Goal: Task Accomplishment & Management: Manage account settings

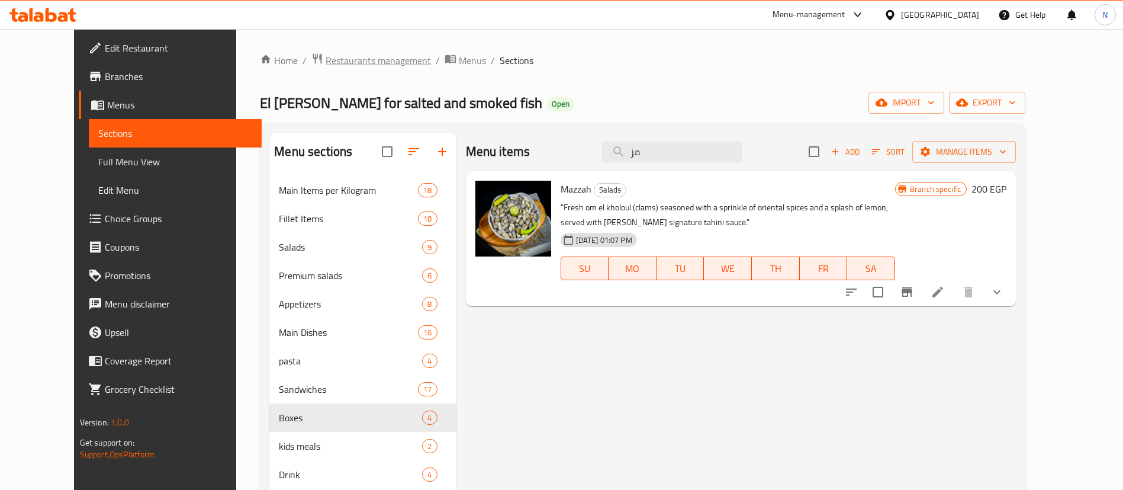
click at [326, 60] on span "Restaurants management" at bounding box center [378, 60] width 105 height 14
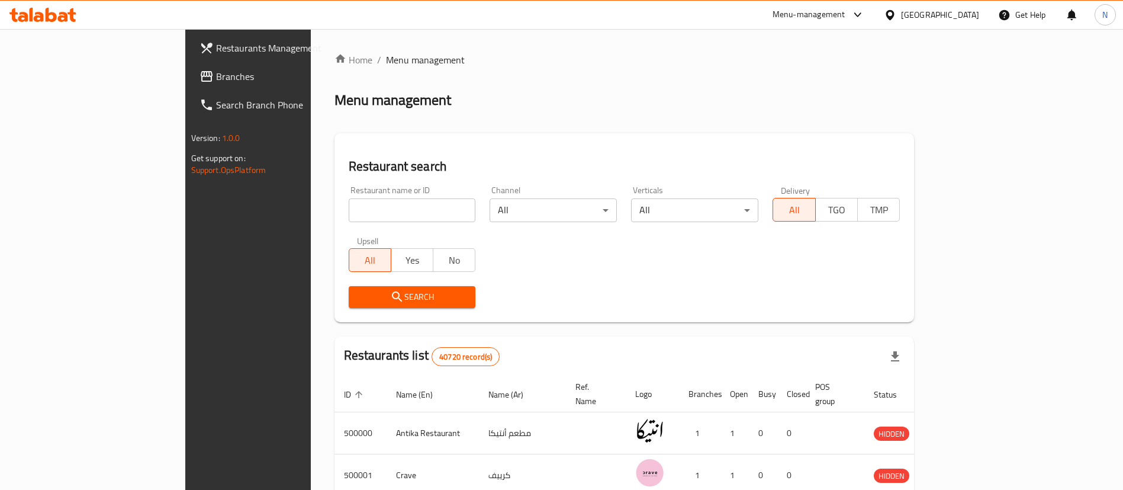
click at [349, 213] on input "search" at bounding box center [412, 210] width 127 height 24
paste input "693051"
type input "693051"
click button "Search" at bounding box center [412, 297] width 127 height 22
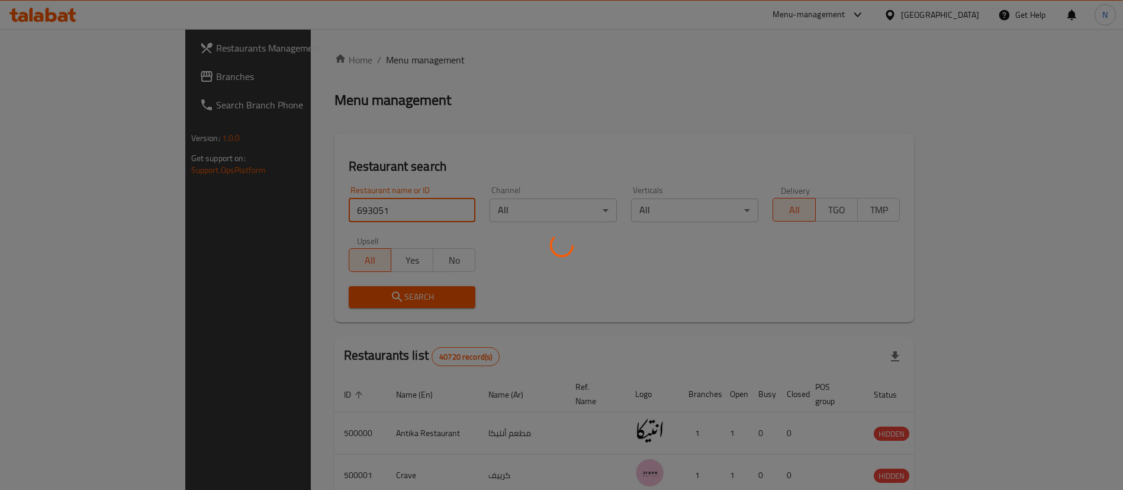
scroll to position [15, 0]
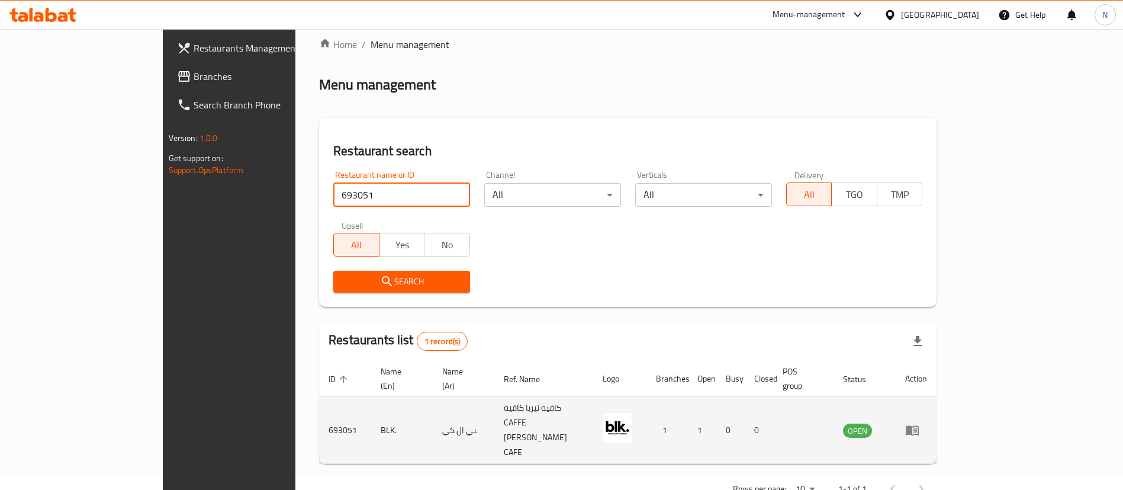
click at [919, 423] on icon "enhanced table" at bounding box center [912, 430] width 14 height 14
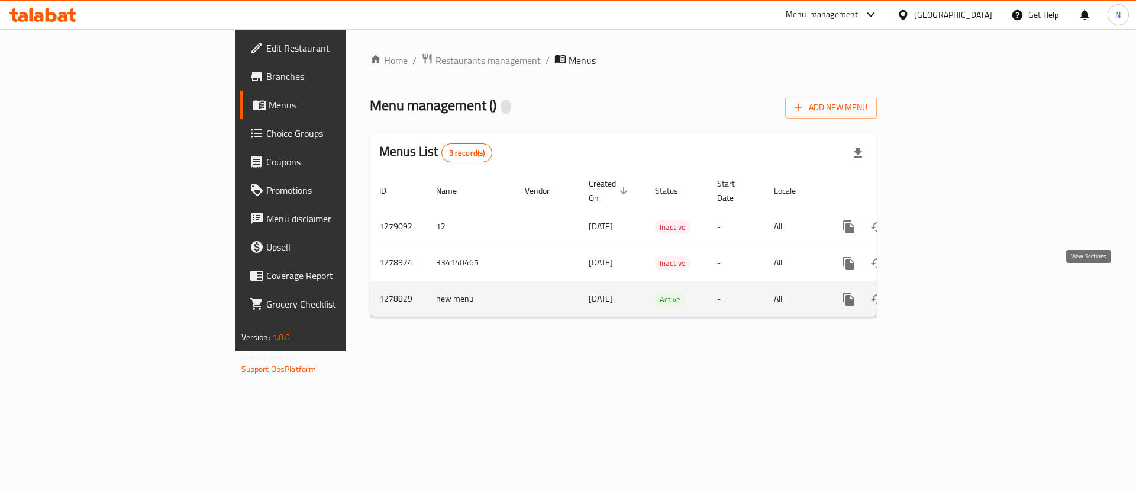
click at [942, 292] on icon "enhanced table" at bounding box center [935, 299] width 14 height 14
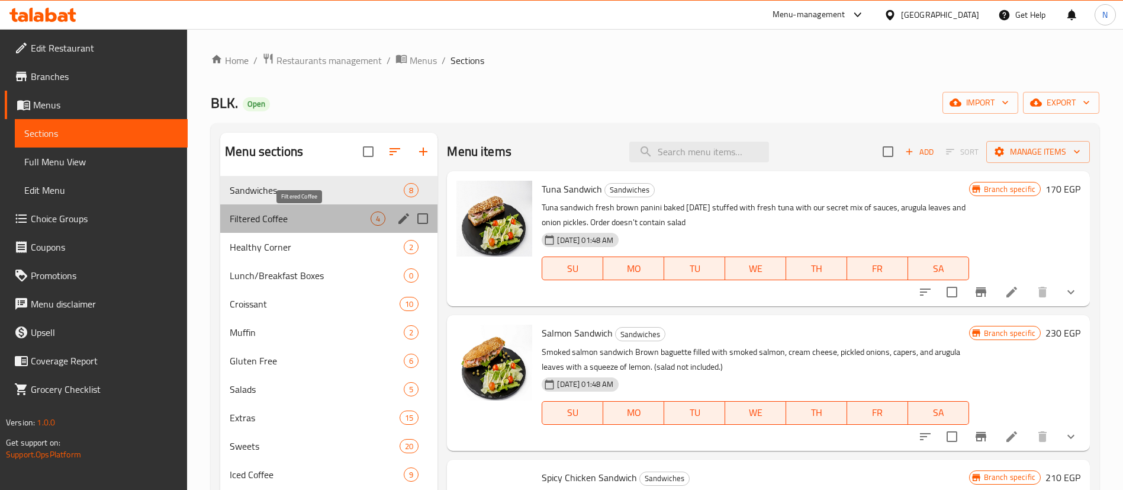
click at [253, 223] on span "Filtered Coffee" at bounding box center [300, 218] width 141 height 14
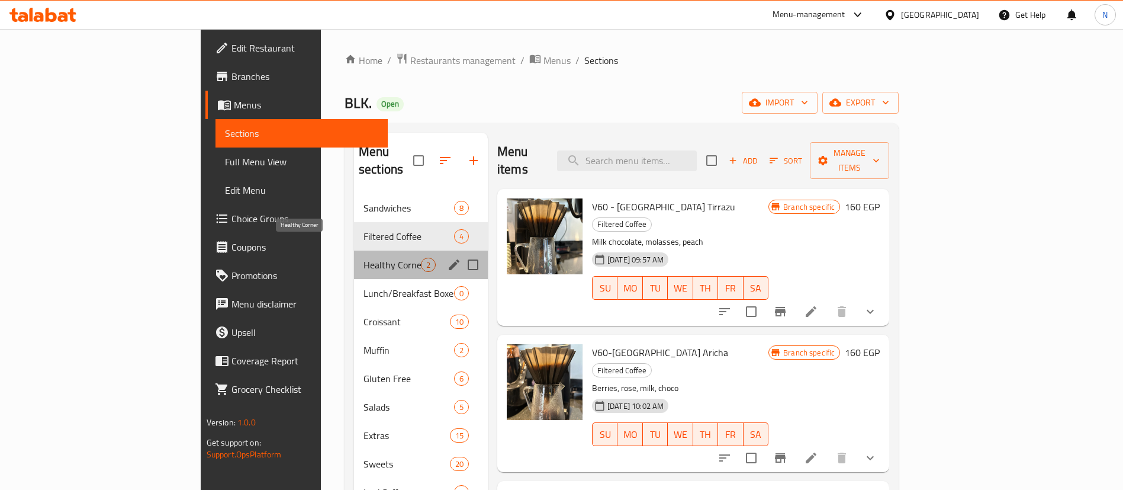
click at [363, 257] on span "Healthy Corner" at bounding box center [391, 264] width 57 height 14
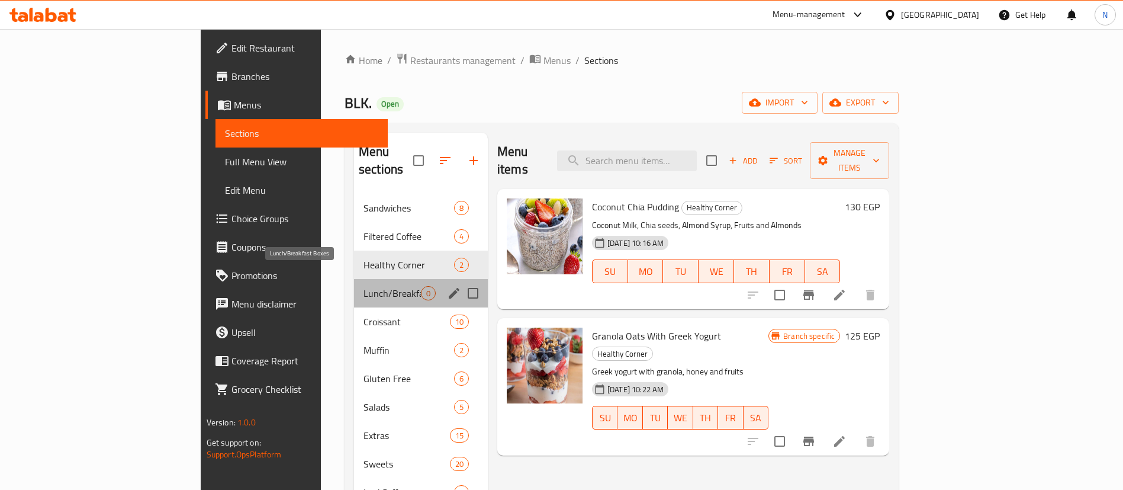
click at [363, 286] on span "Lunch/Breakfast Boxes" at bounding box center [391, 293] width 57 height 14
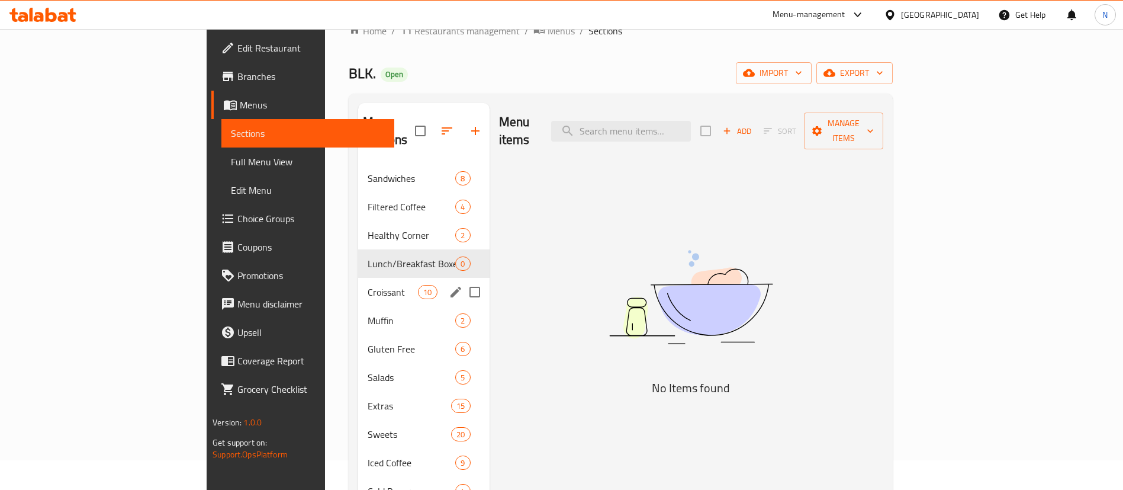
scroll to position [33, 0]
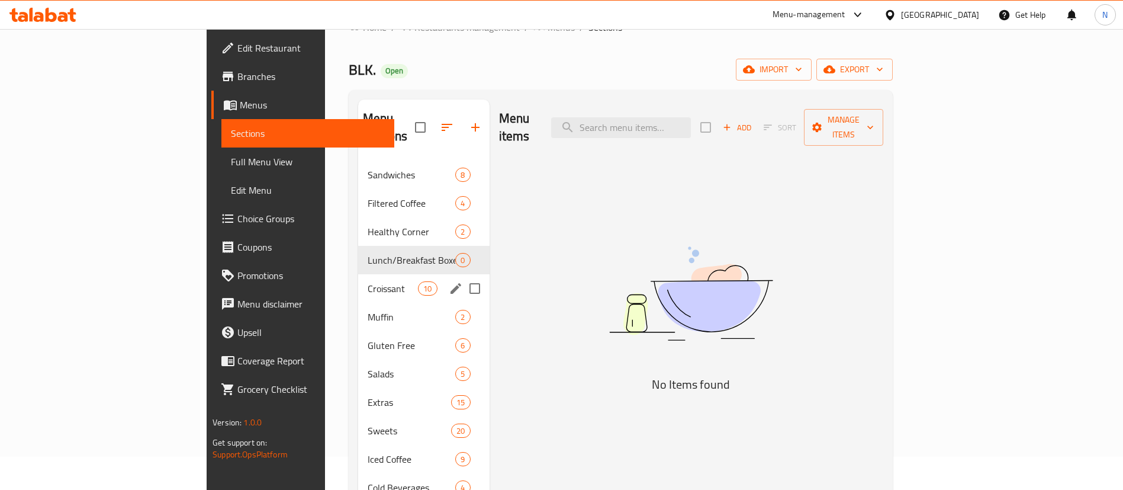
click at [368, 281] on span "Croissant" at bounding box center [393, 288] width 50 height 14
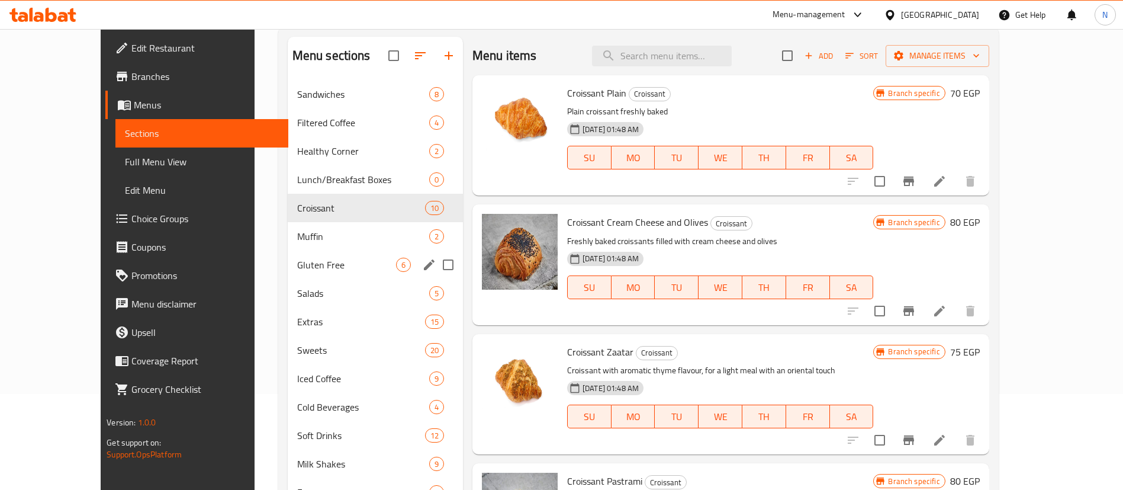
scroll to position [97, 0]
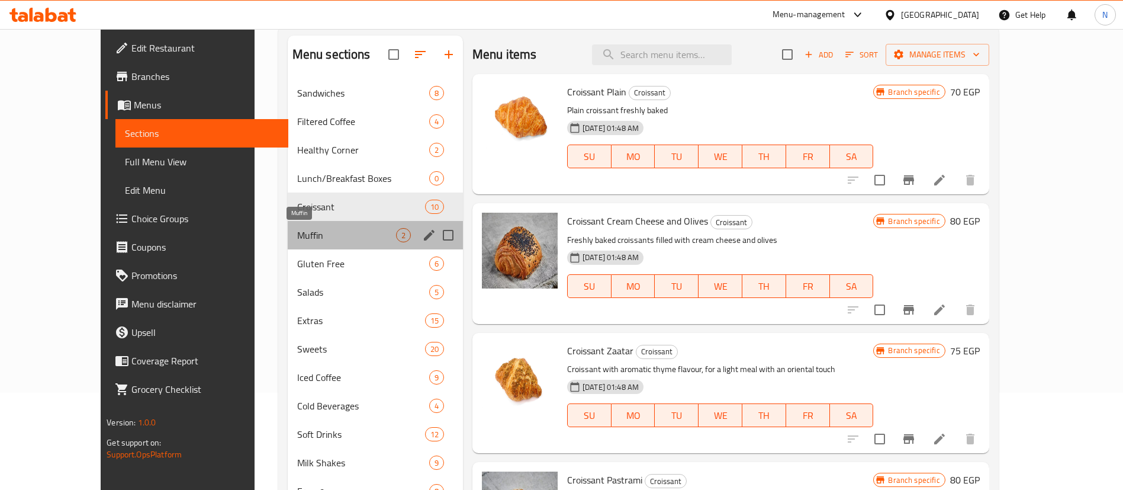
click at [312, 237] on span "Muffin" at bounding box center [346, 235] width 99 height 14
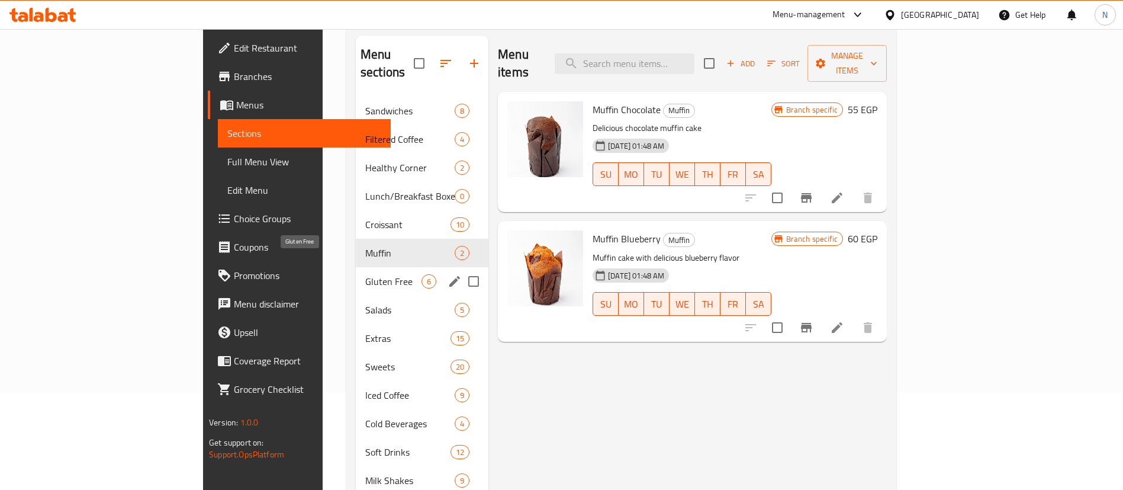
click at [365, 274] on span "Gluten Free" at bounding box center [393, 281] width 56 height 14
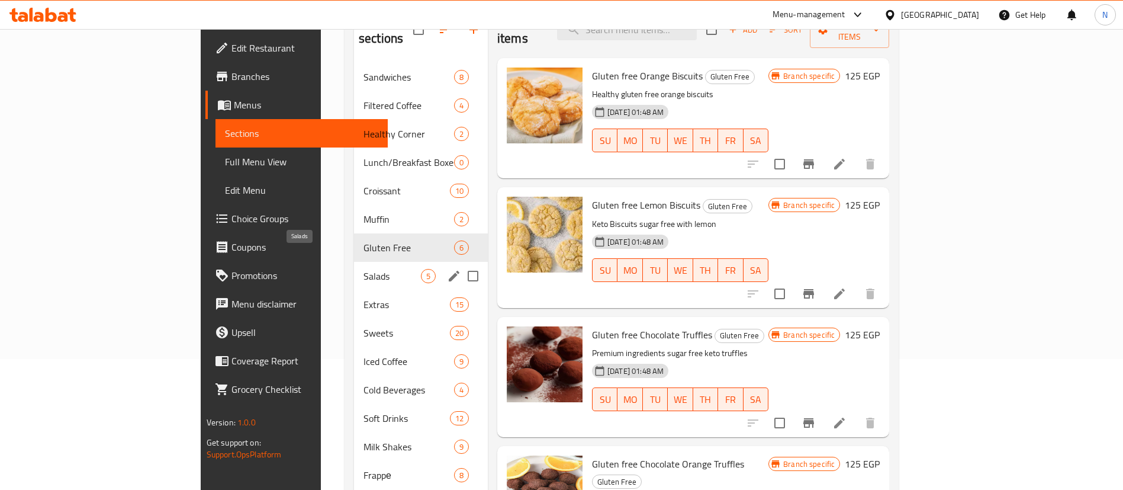
scroll to position [131, 0]
click at [363, 268] on span "Salads" at bounding box center [391, 275] width 57 height 14
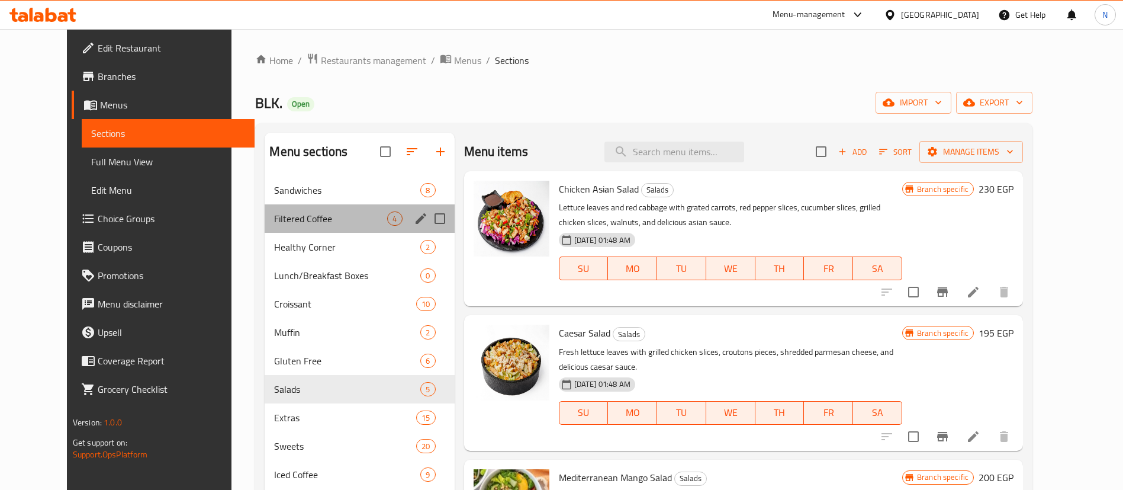
click at [297, 205] on div "Filtered Coffee 4" at bounding box center [359, 218] width 189 height 28
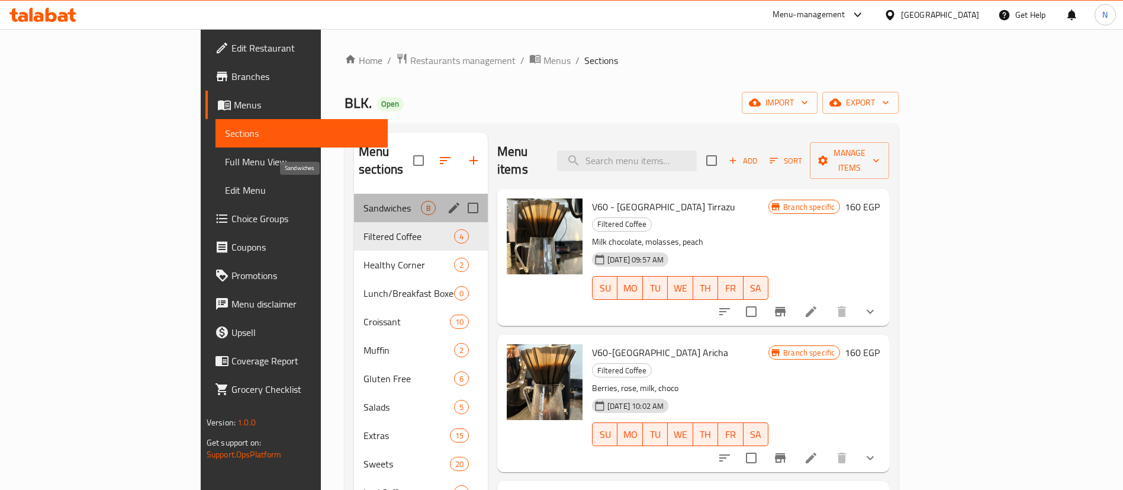
click at [363, 201] on span "Sandwiches" at bounding box center [391, 208] width 57 height 14
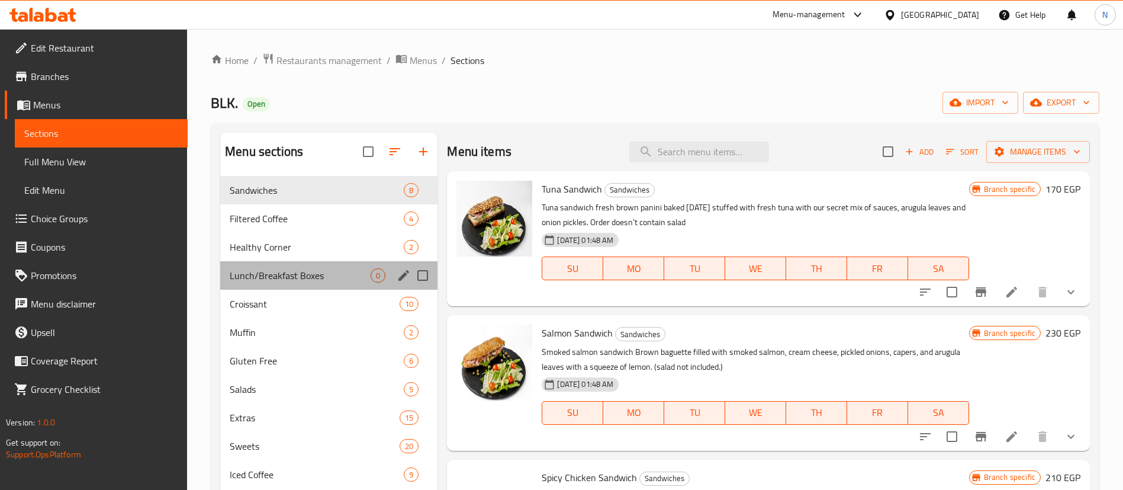
click at [317, 282] on div "Lunch/Breakfast Boxes 0" at bounding box center [328, 275] width 217 height 28
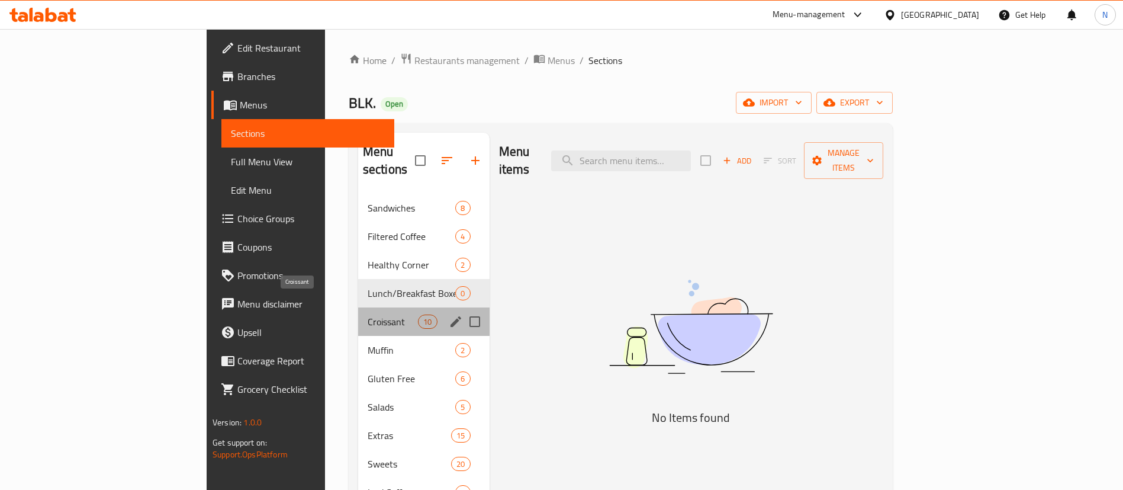
click at [368, 314] on span "Croissant" at bounding box center [393, 321] width 50 height 14
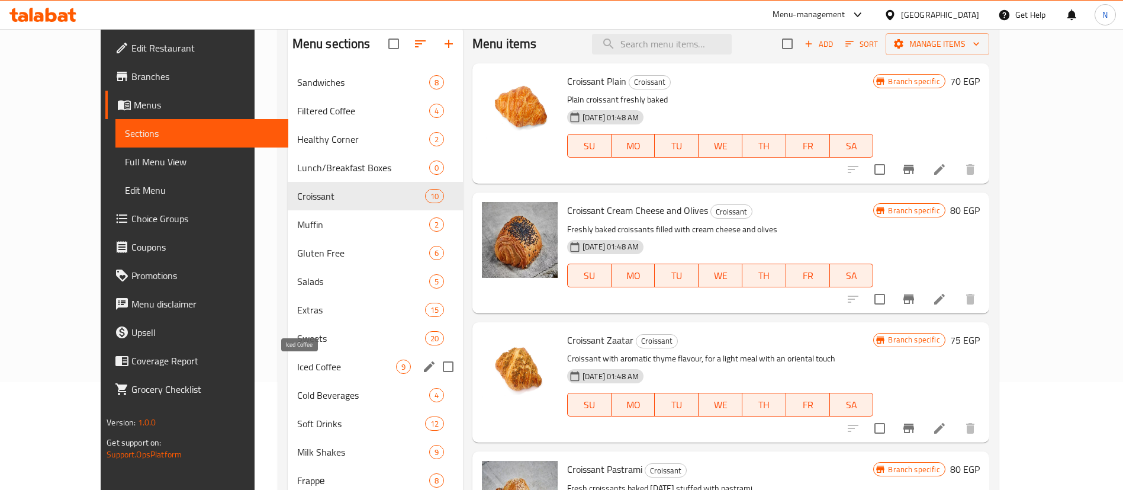
scroll to position [110, 0]
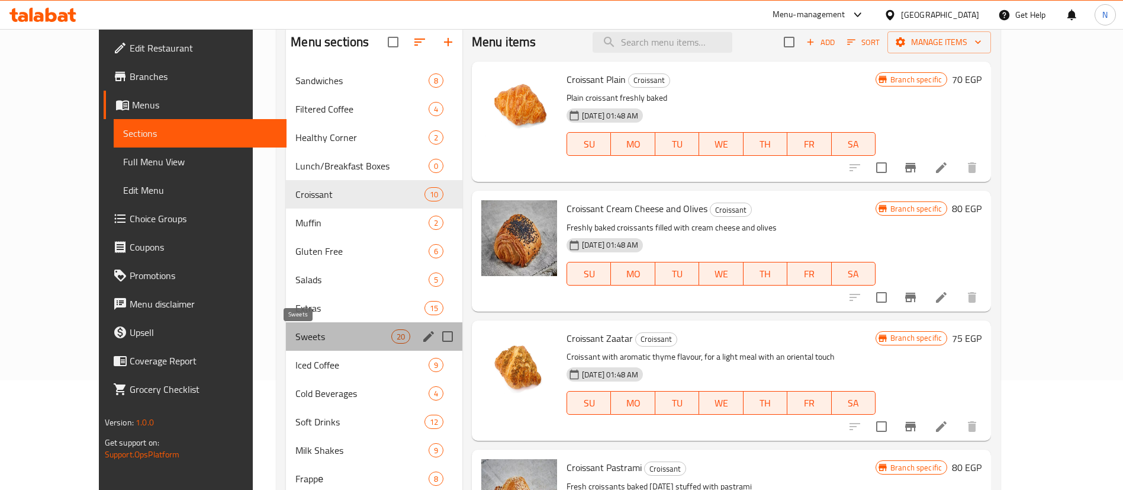
click at [298, 334] on span "Sweets" at bounding box center [342, 336] width 95 height 14
